Goal: Go to known website: Go to known website

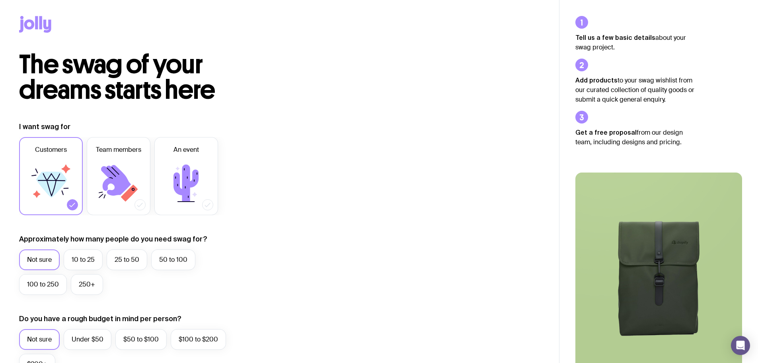
click at [44, 20] on icon at bounding box center [47, 26] width 8 height 13
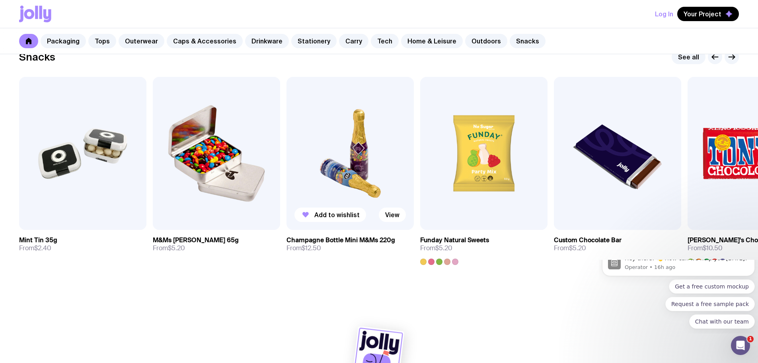
scroll to position [2747, 0]
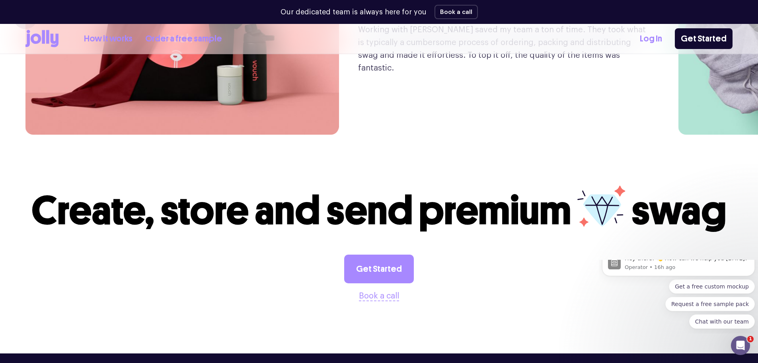
scroll to position [2141, 0]
